Goal: Connect with others: Connect with others

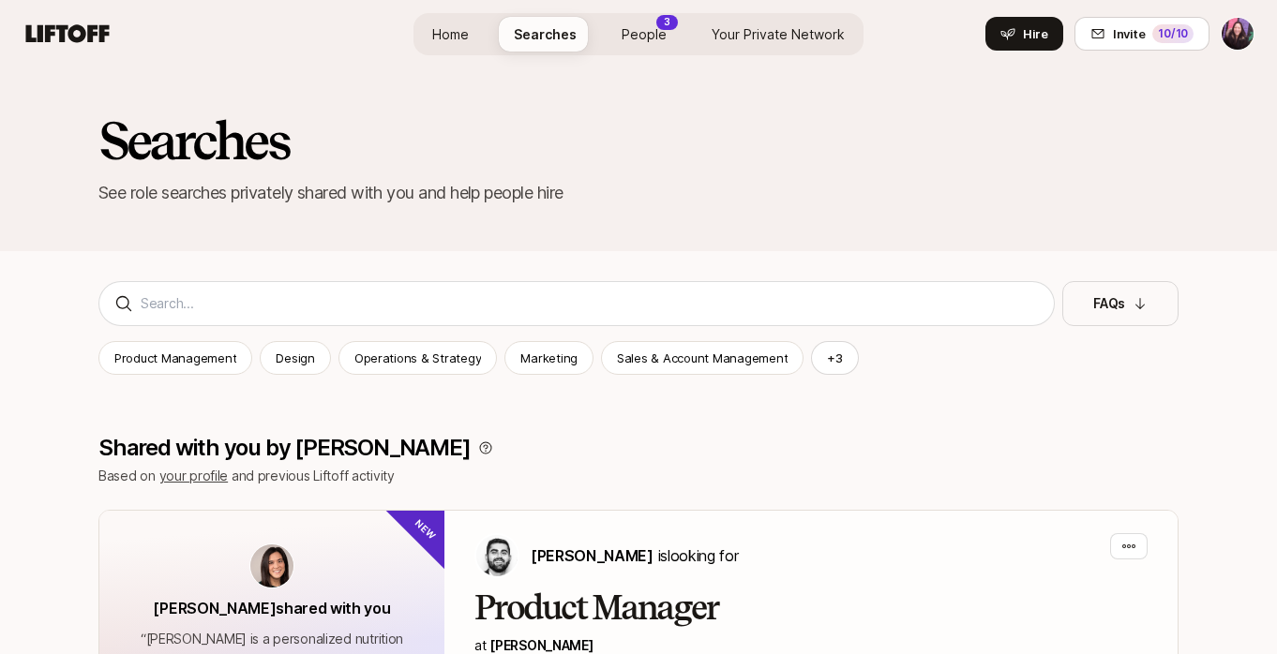
click at [650, 33] on span "People" at bounding box center [643, 34] width 45 height 20
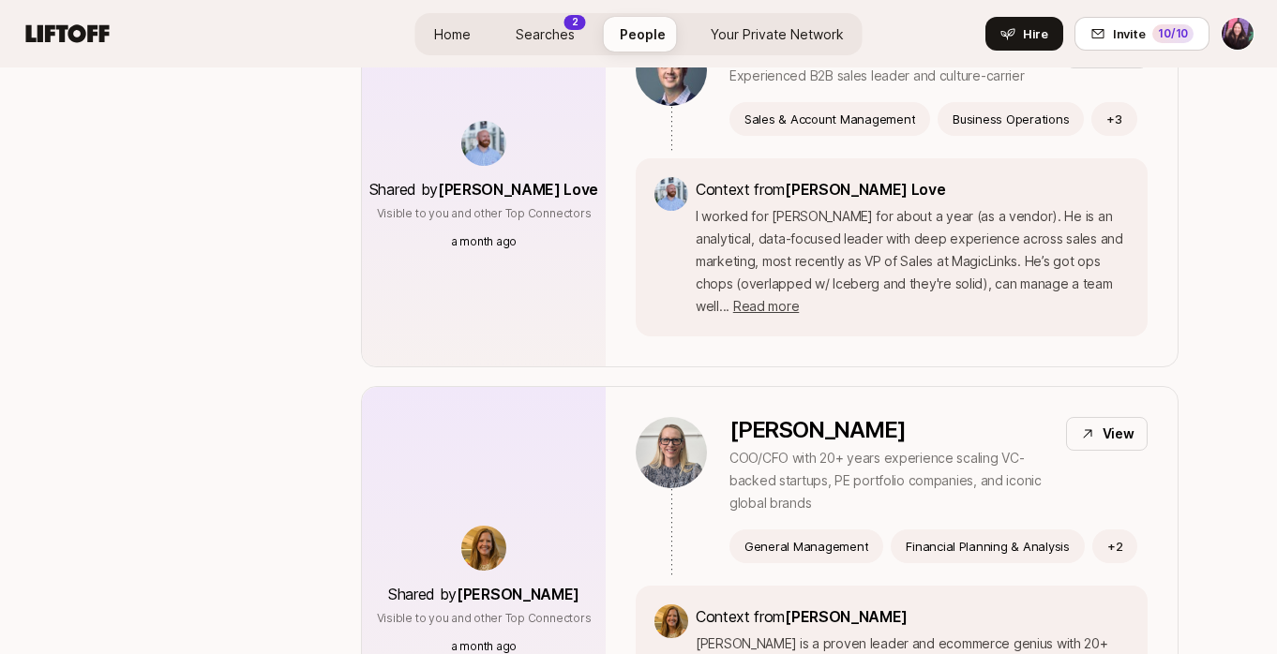
scroll to position [4200, 0]
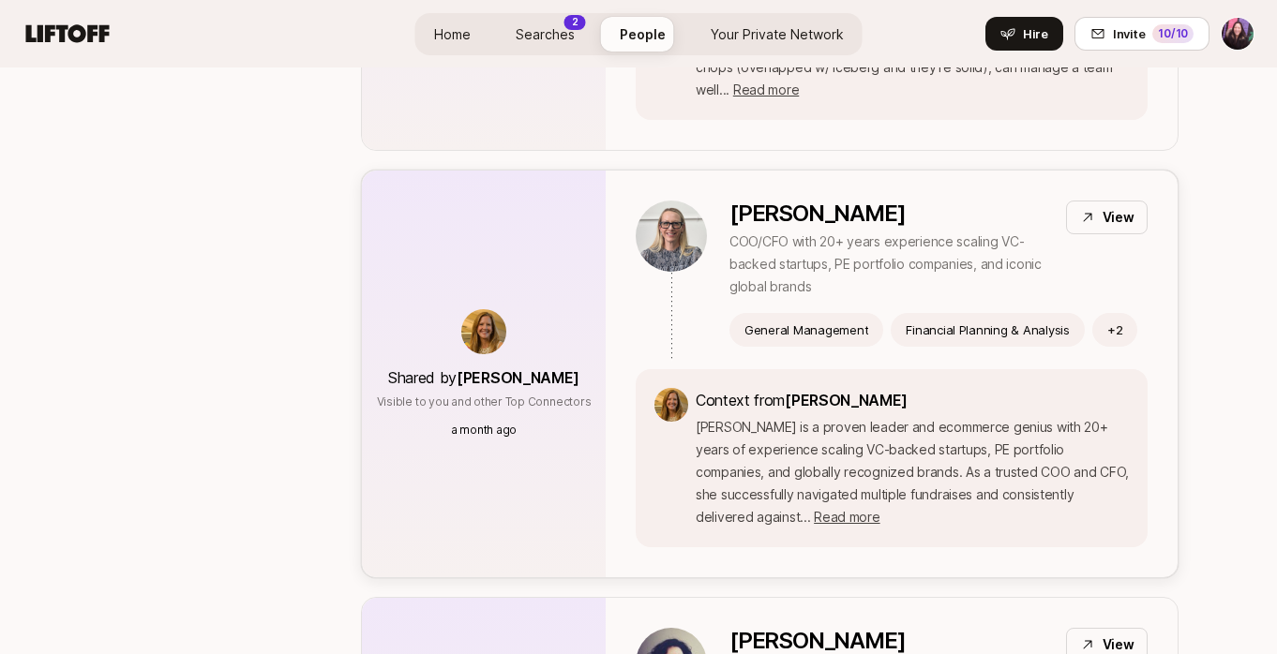
scroll to position [4391, 0]
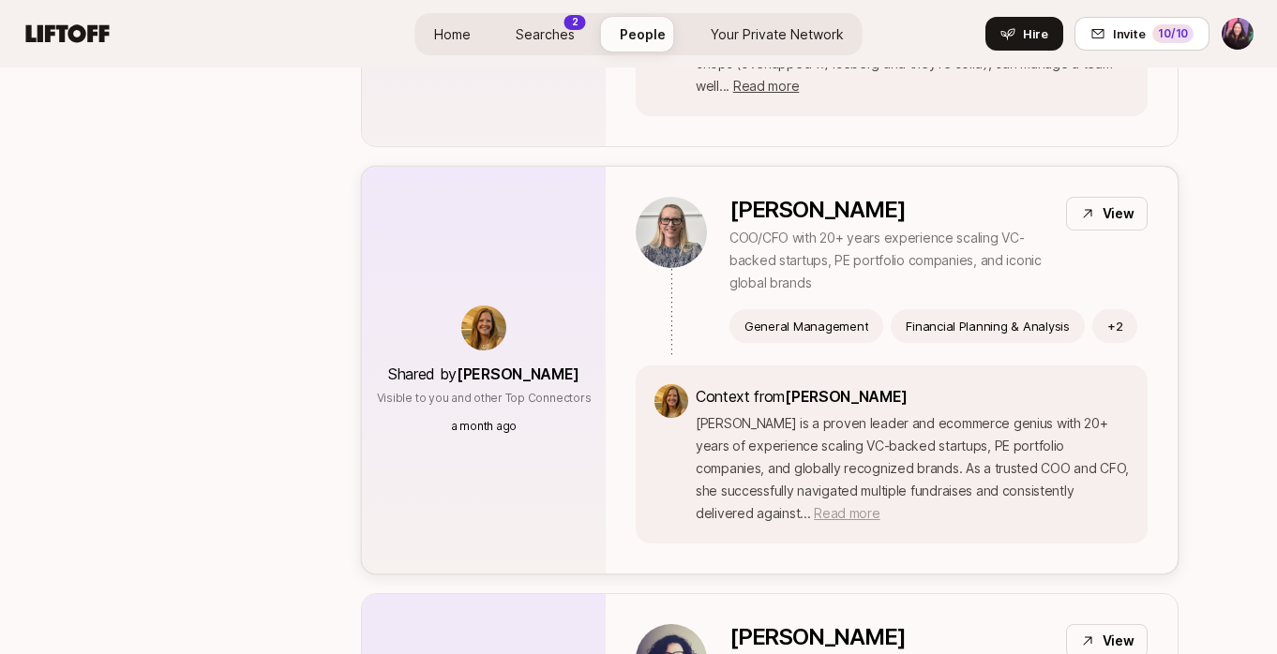
click at [814, 505] on span "Read more" at bounding box center [847, 513] width 66 height 16
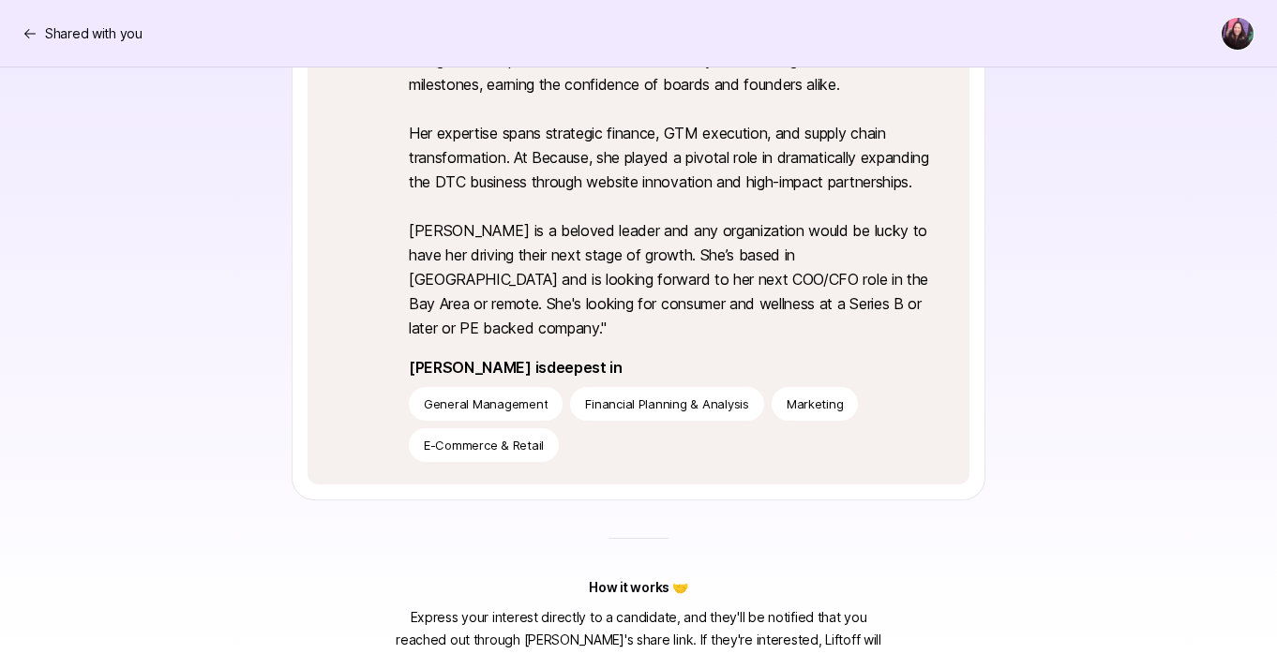
scroll to position [711, 0]
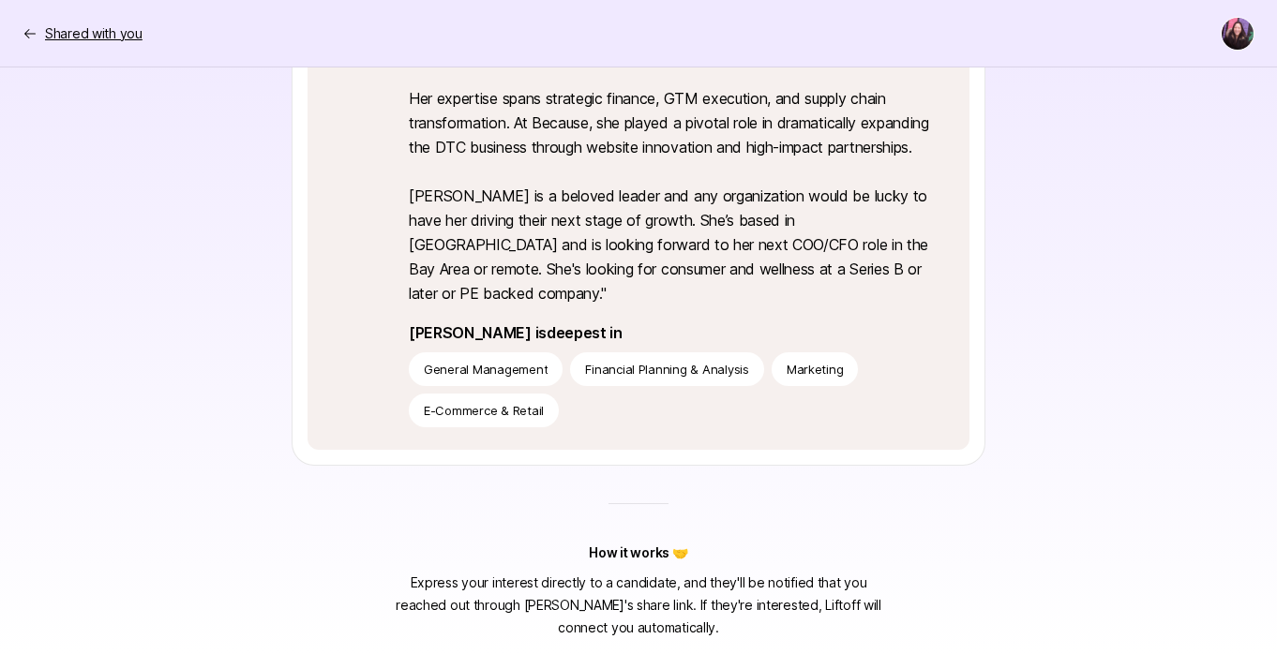
click at [52, 32] on p "Shared with you" at bounding box center [93, 33] width 97 height 22
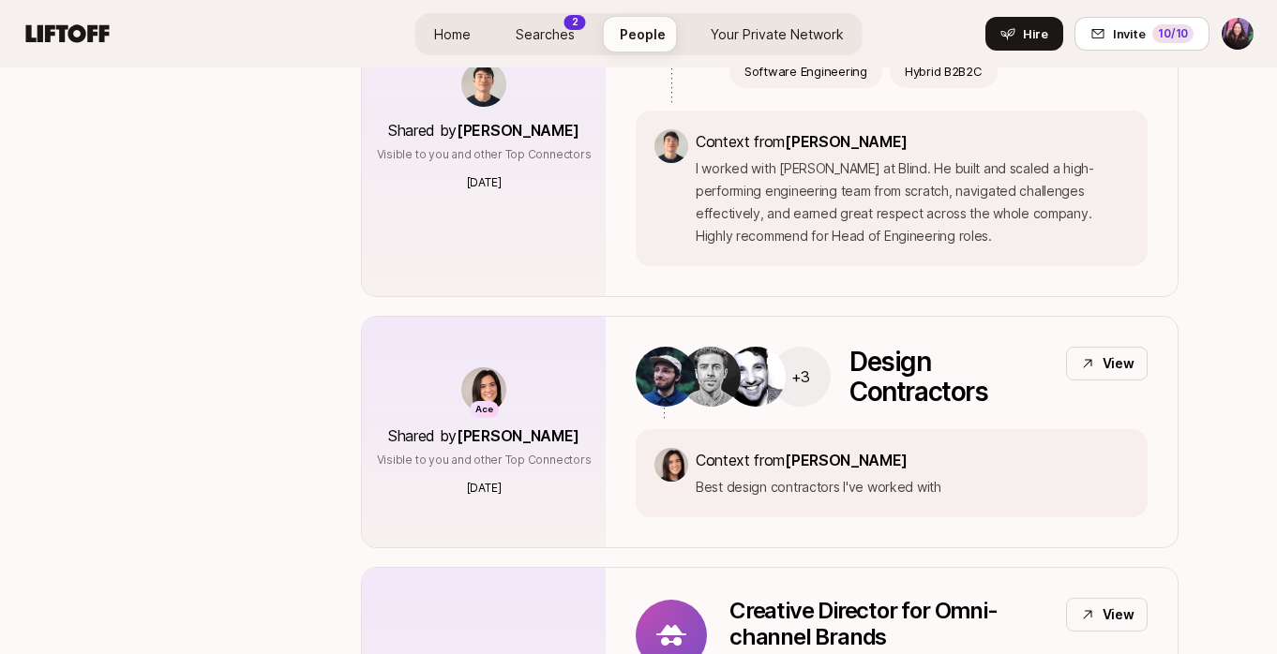
scroll to position [9536, 0]
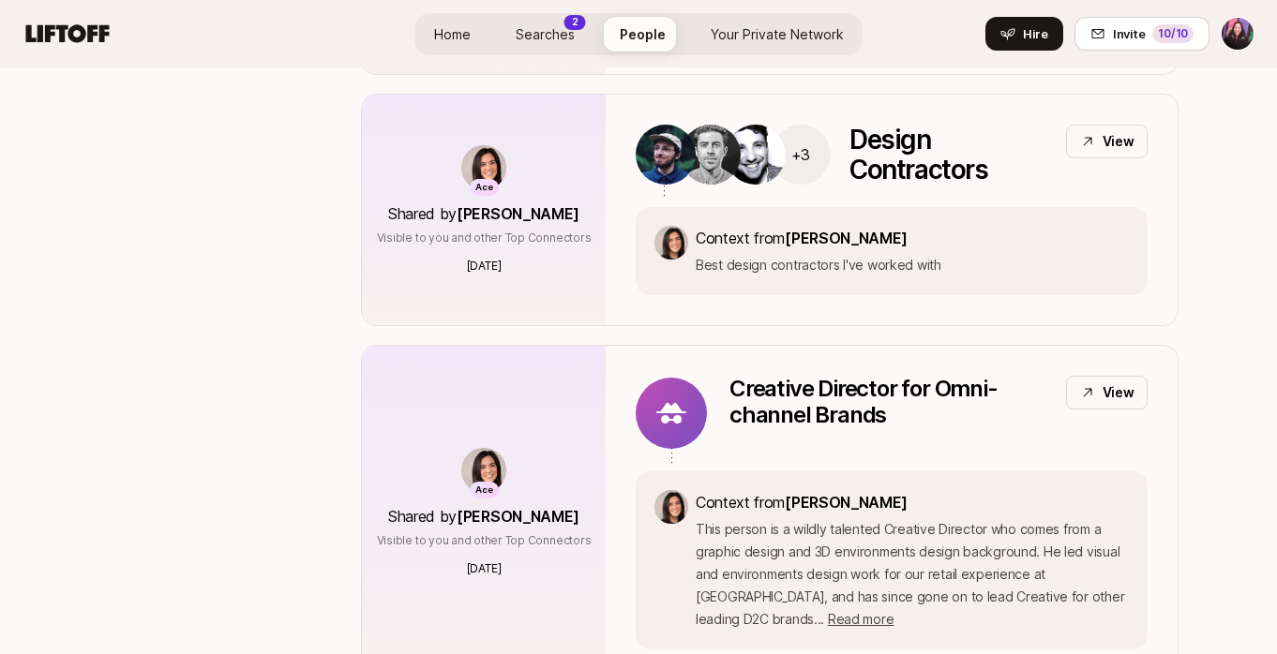
drag, startPoint x: 536, startPoint y: 37, endPoint x: 588, endPoint y: 37, distance: 51.6
click at [536, 37] on span "Searches" at bounding box center [545, 34] width 59 height 20
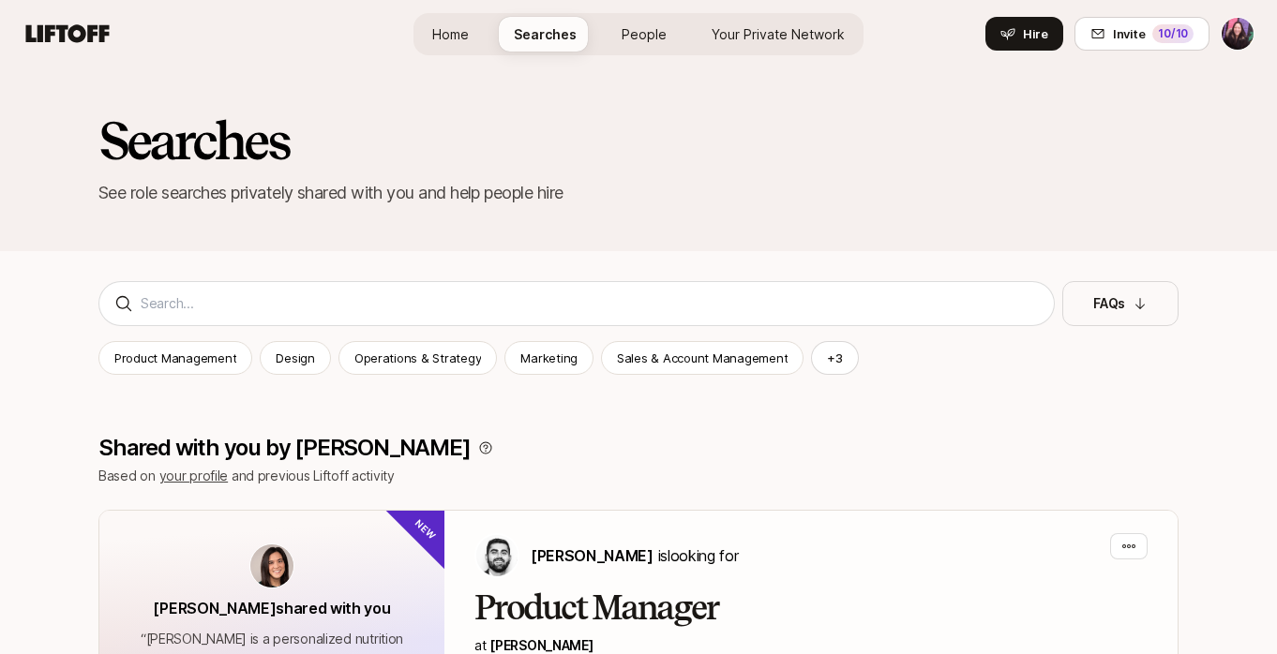
click at [774, 35] on span "Your Private Network" at bounding box center [777, 34] width 133 height 20
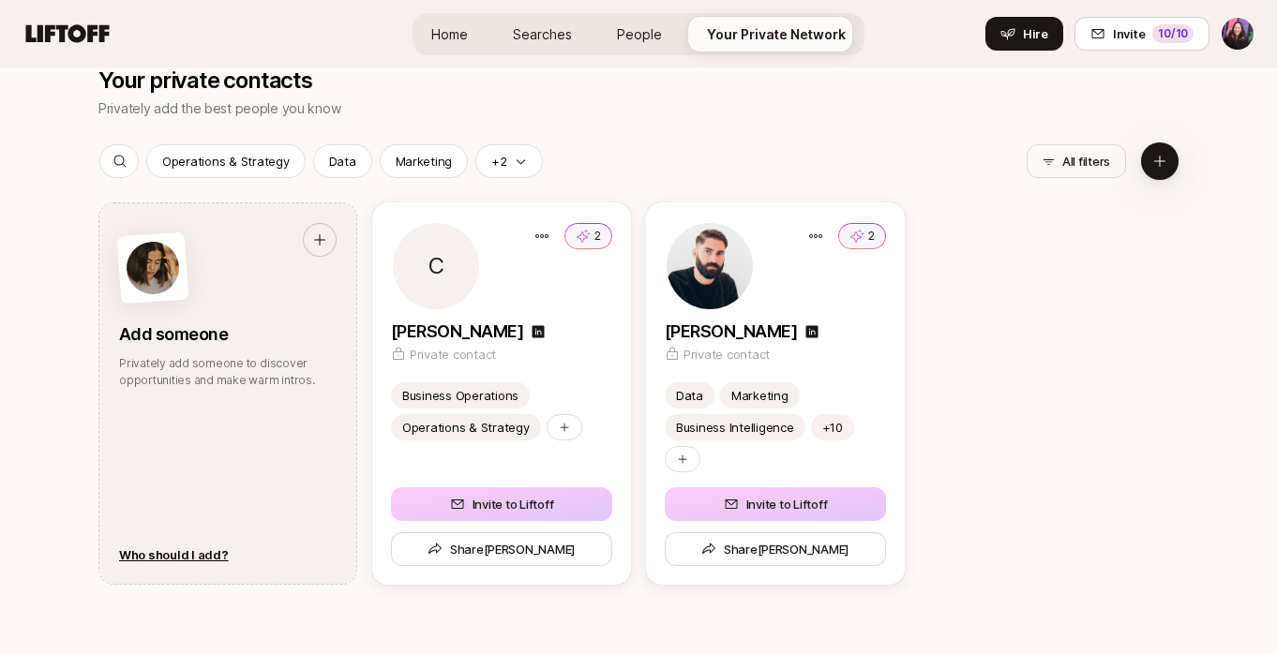
scroll to position [925, 0]
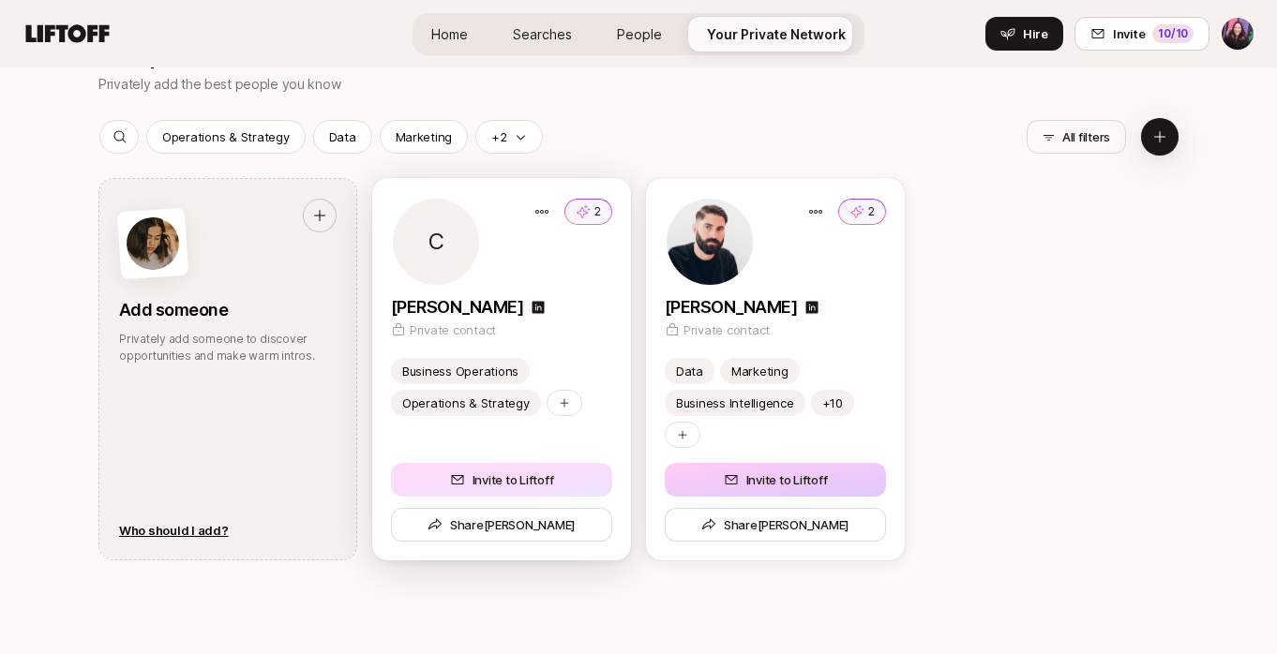
click at [540, 465] on button "Invite to Liftoff" at bounding box center [501, 480] width 221 height 34
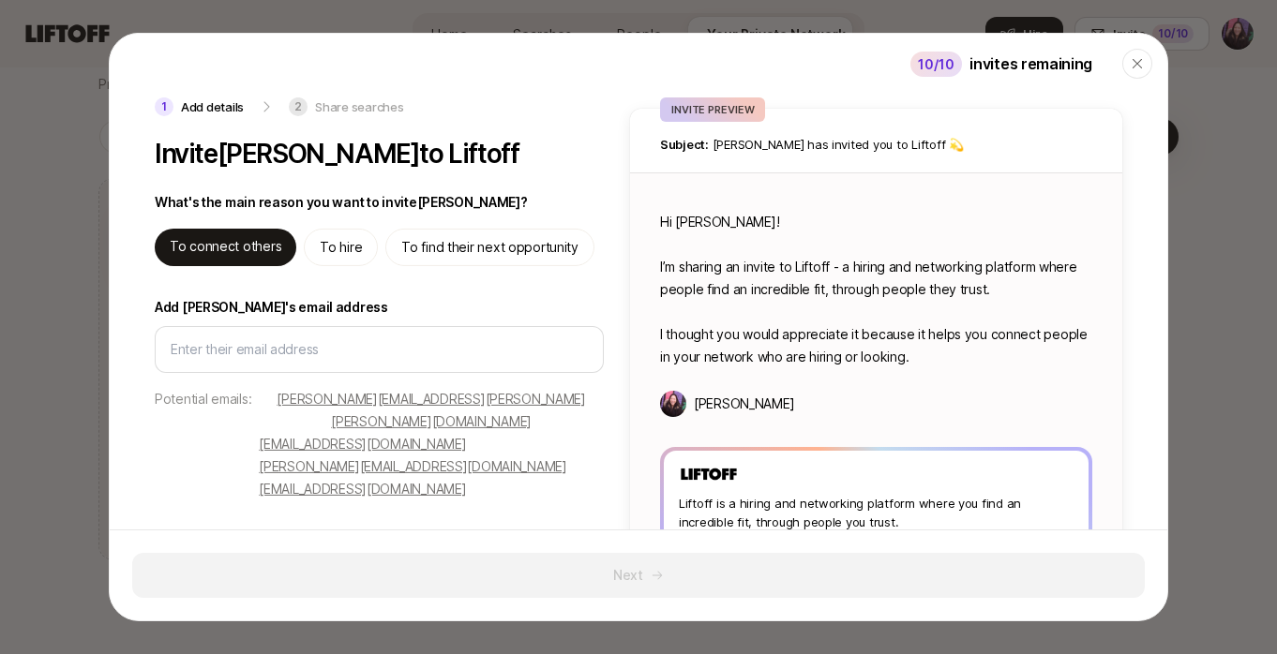
type textarea "x"
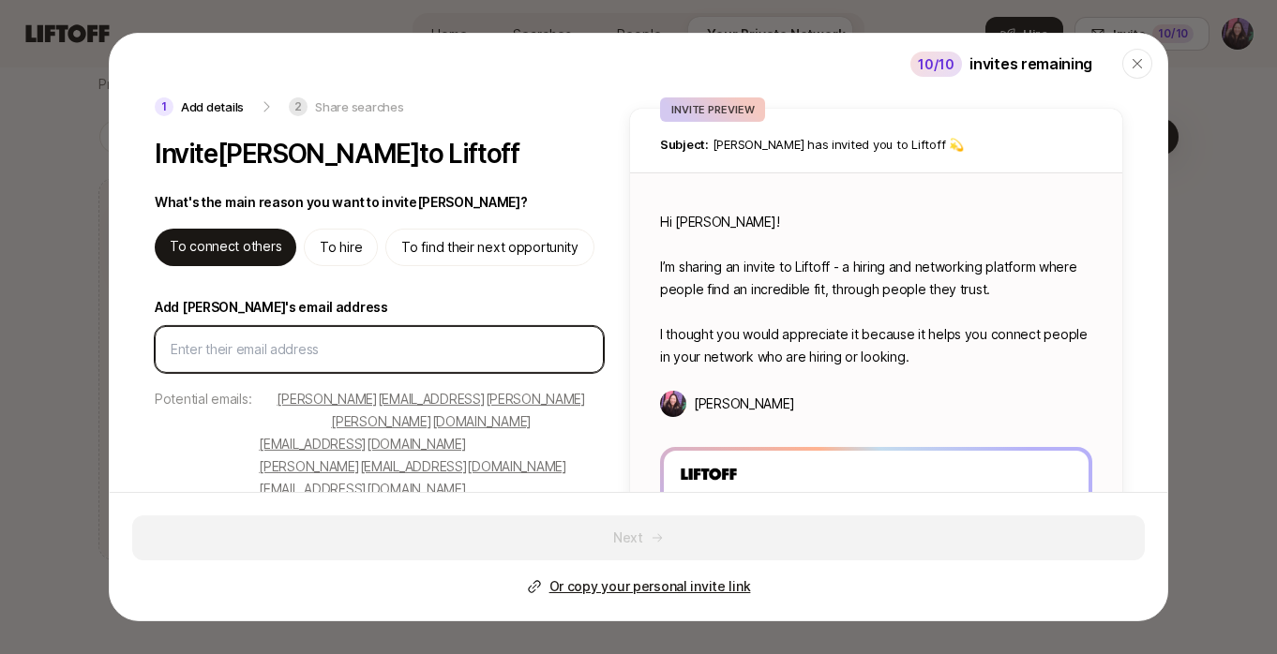
paste input "Chris Miller <cmmiller628@gmail.com>"
type input "Chris Miller <cmmiller628@gmail.com>"
type textarea "x"
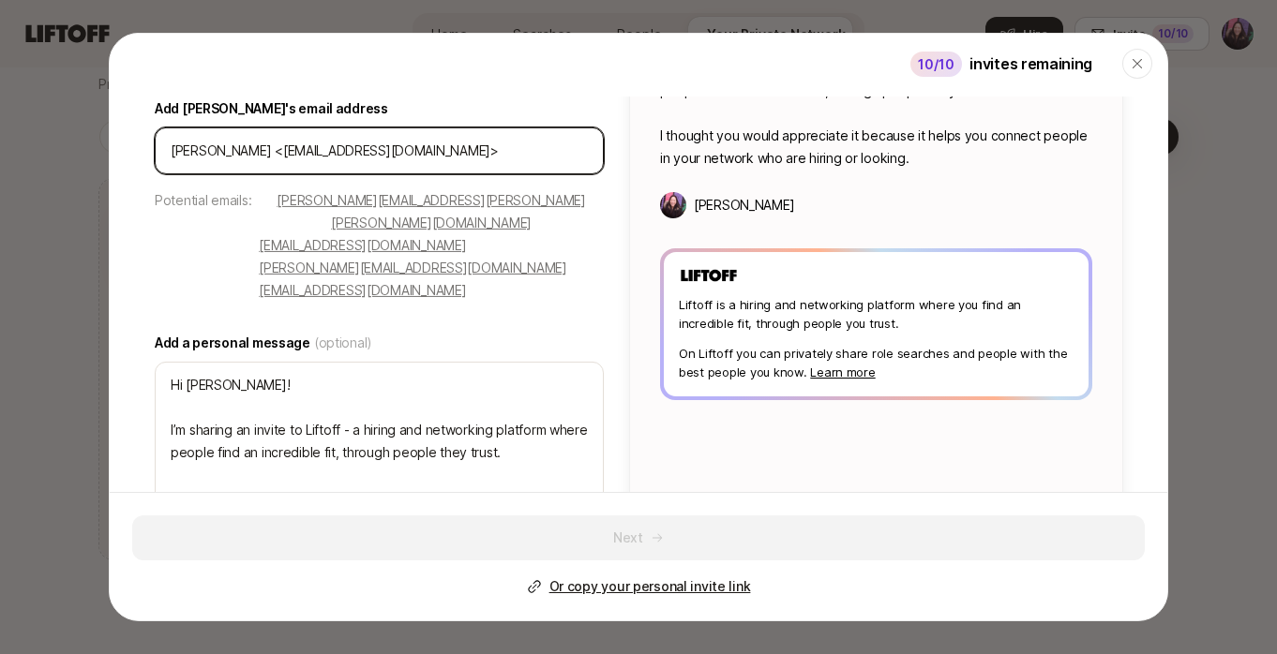
scroll to position [227, 0]
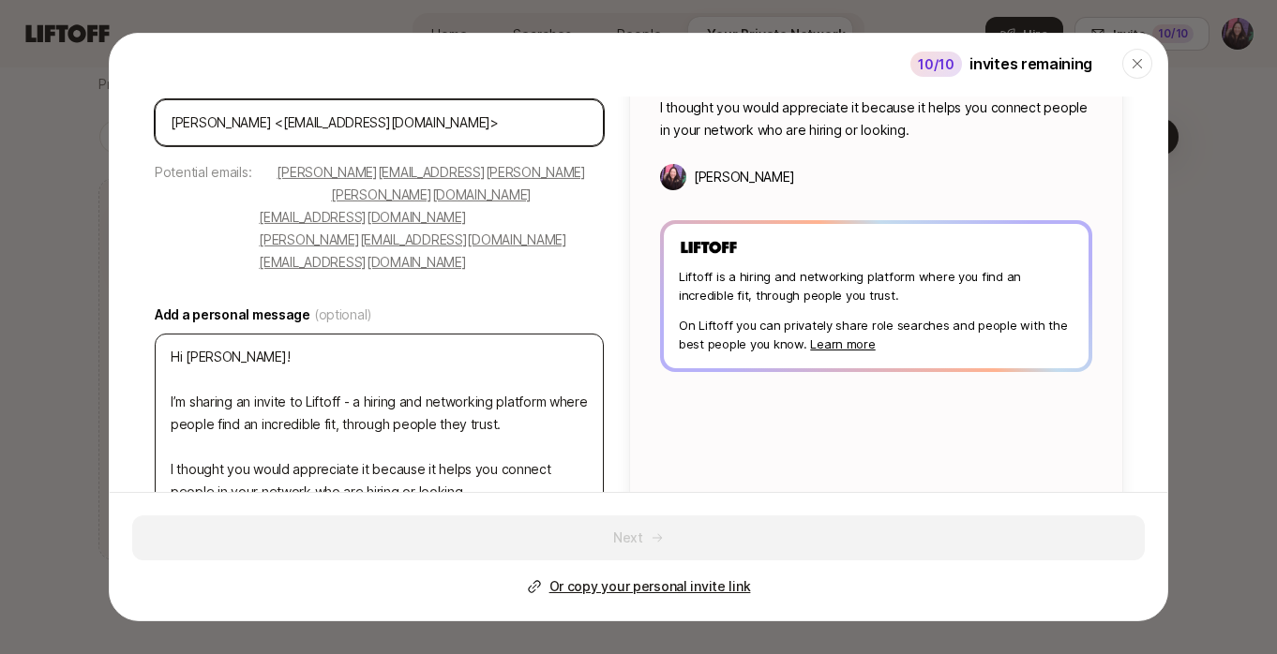
type input "Chris Miller <cmmiller628@gmail.com"
type textarea "x"
type input "cmmiller628@gmail.com"
type textarea "x"
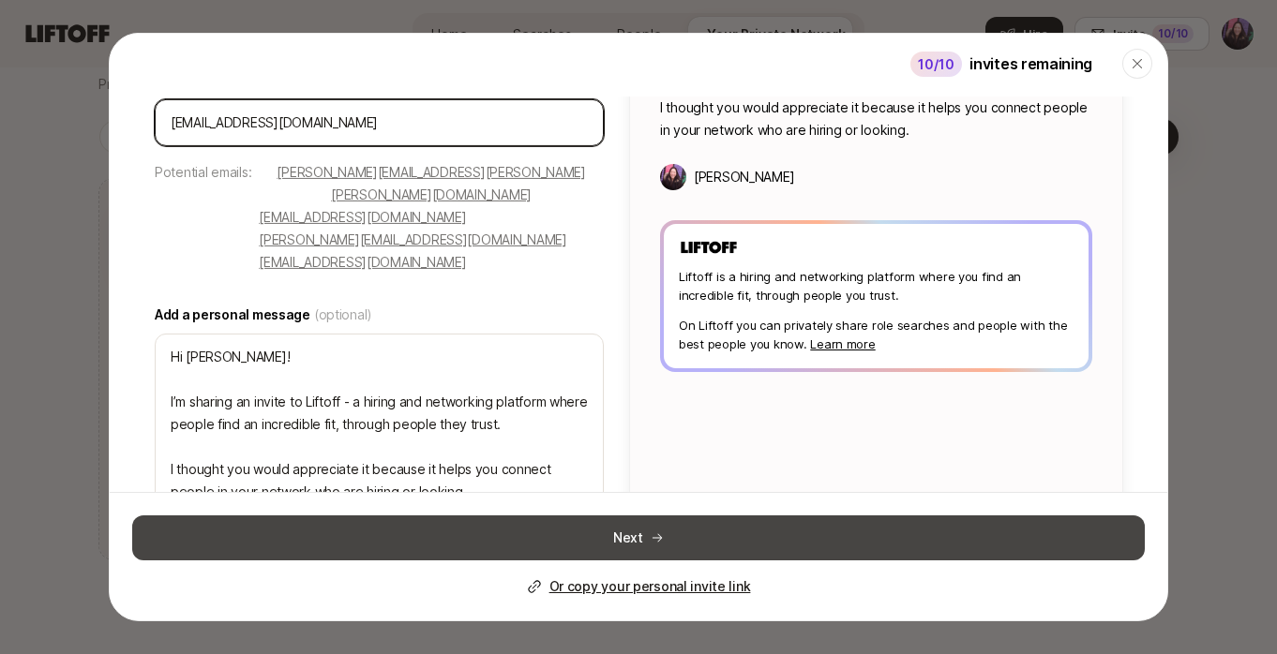
type input "cmmiller628@gmail.com"
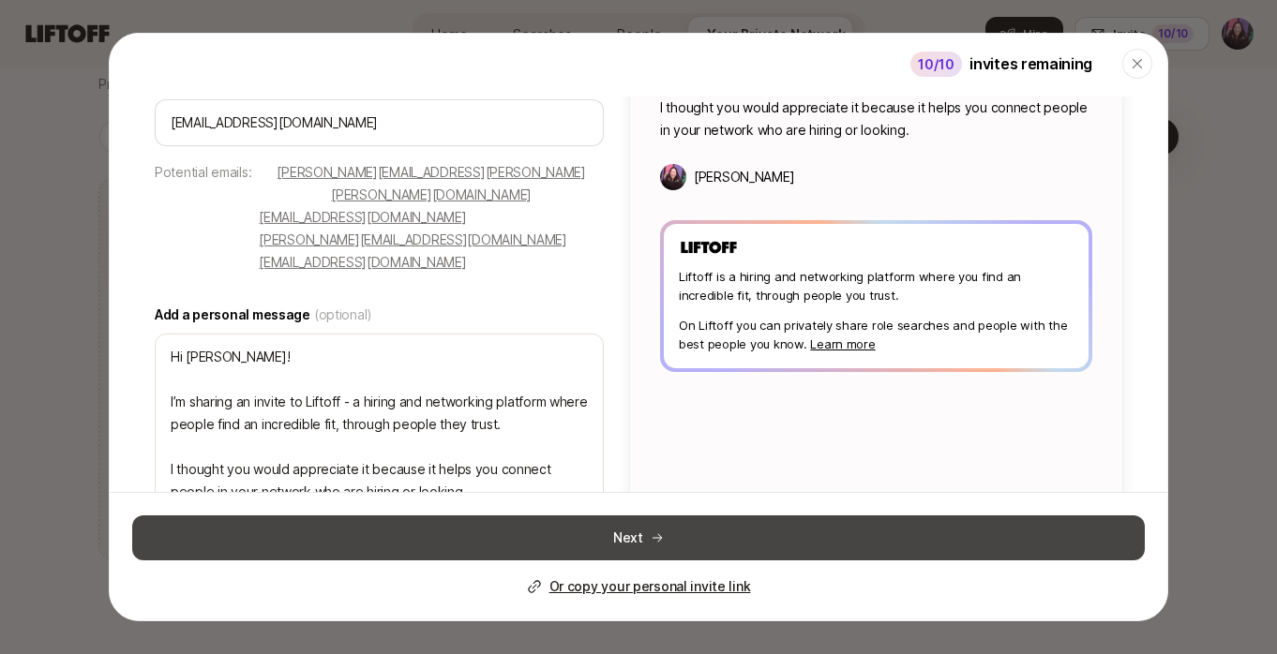
click at [743, 529] on button "Next" at bounding box center [638, 538] width 1012 height 45
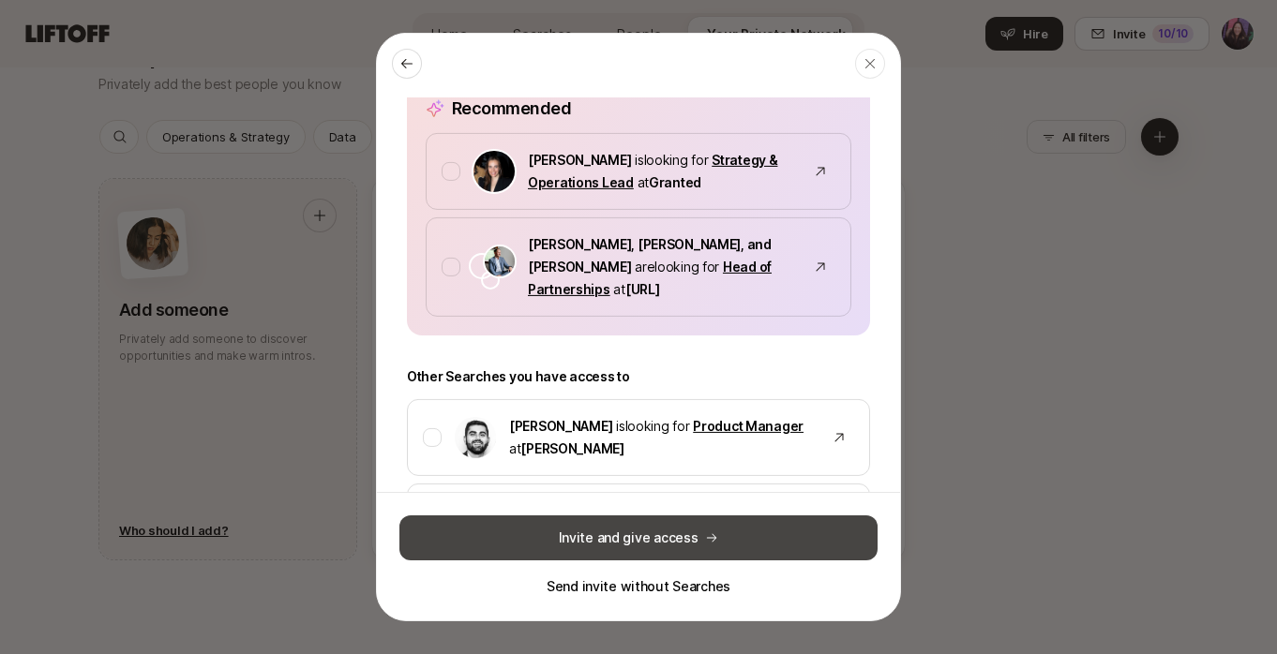
scroll to position [0, 0]
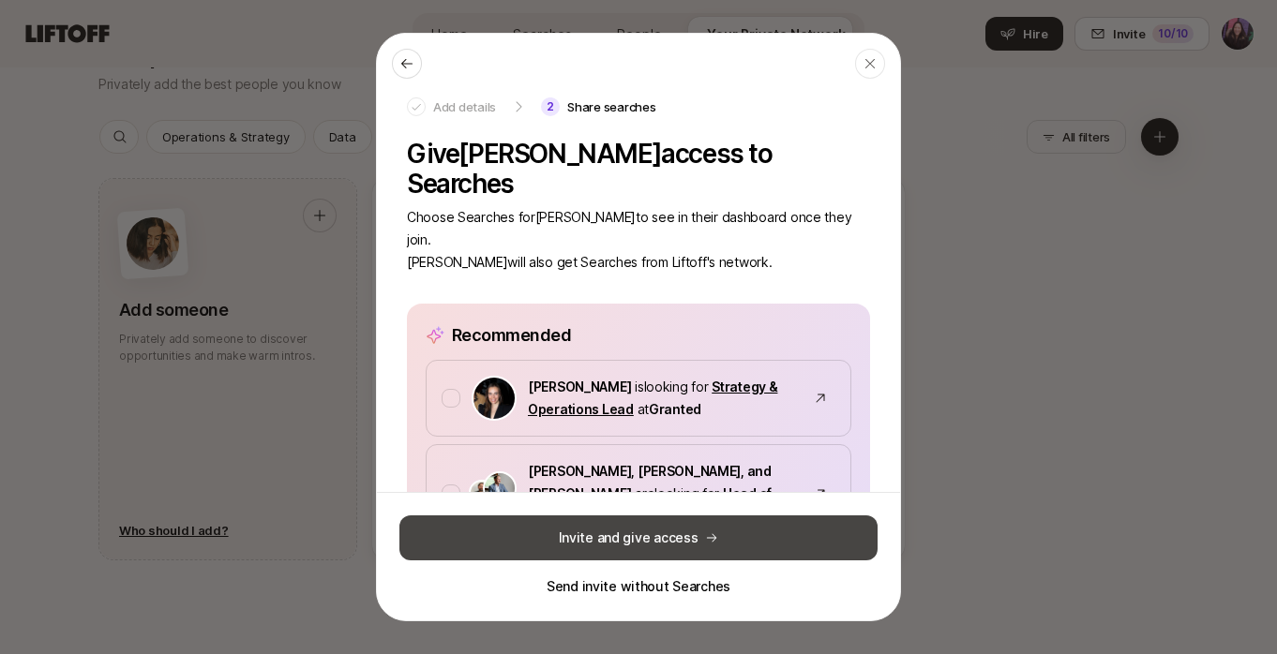
click at [743, 531] on button "Invite and give access" at bounding box center [638, 538] width 478 height 45
